Goal: Check status: Check status

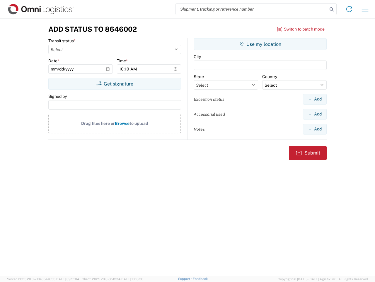
click at [252, 9] on input "search" at bounding box center [252, 9] width 152 height 11
click at [332, 9] on icon at bounding box center [332, 9] width 8 height 8
click at [350, 9] on icon at bounding box center [349, 8] width 9 height 9
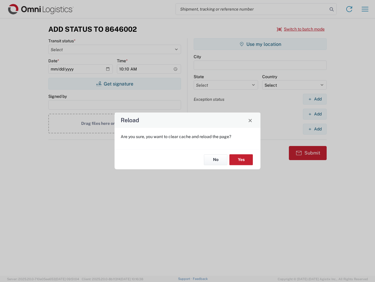
click at [301, 29] on div "Reload Are you sure, you want to clear cache and reload the page? No Yes" at bounding box center [187, 141] width 375 height 282
click at [115, 84] on div "Reload Are you sure, you want to clear cache and reload the page? No Yes" at bounding box center [187, 141] width 375 height 282
click at [260, 44] on div "Reload Are you sure, you want to clear cache and reload the page? No Yes" at bounding box center [187, 141] width 375 height 282
click at [315, 99] on div "Reload Are you sure, you want to clear cache and reload the page? No Yes" at bounding box center [187, 141] width 375 height 282
click at [315, 114] on div "Reload Are you sure, you want to clear cache and reload the page? No Yes" at bounding box center [187, 141] width 375 height 282
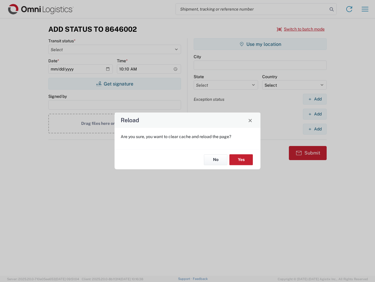
click at [315, 129] on div "Reload Are you sure, you want to clear cache and reload the page? No Yes" at bounding box center [187, 141] width 375 height 282
